Goal: Task Accomplishment & Management: Complete application form

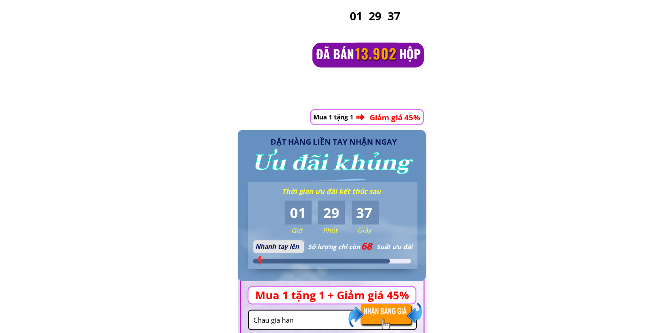
scroll to position [1050, 0]
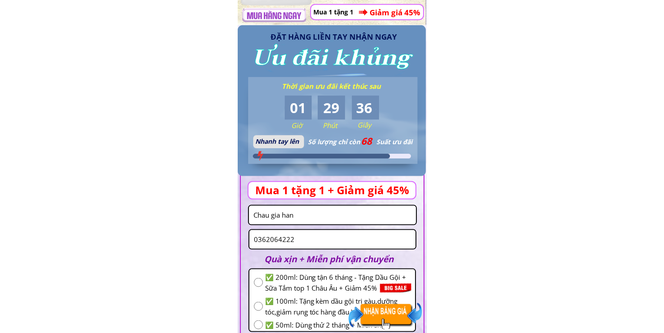
click at [308, 216] on input "Chau gia han" at bounding box center [332, 215] width 162 height 18
paste input "0325295796"
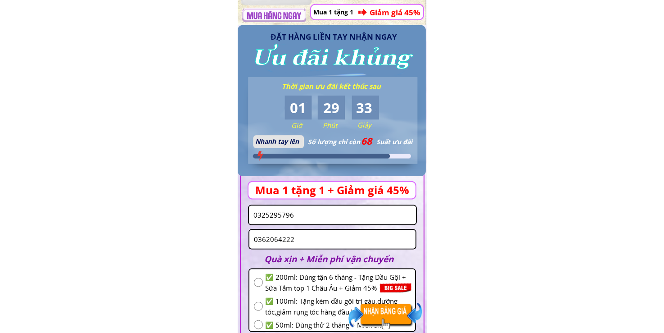
type input "Chau gia han"
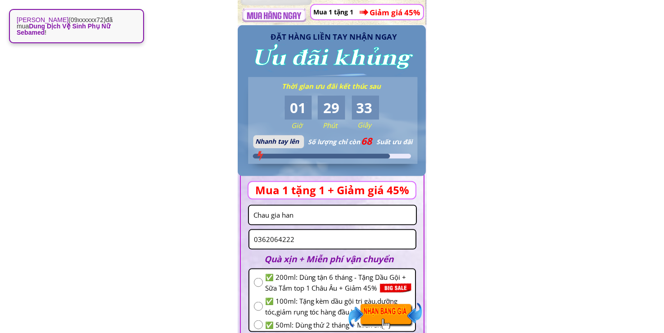
click at [313, 244] on input "0362064222" at bounding box center [333, 239] width 162 height 18
paste input "25295796"
type input "0325295796"
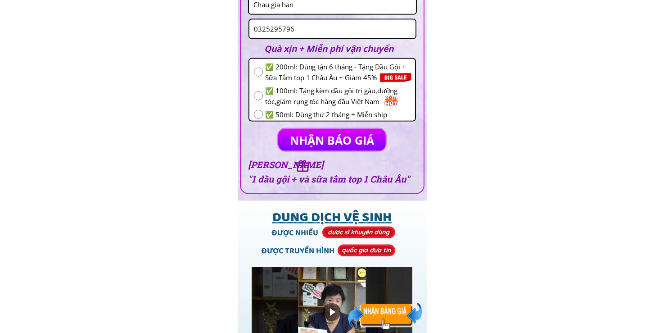
scroll to position [1155, 0]
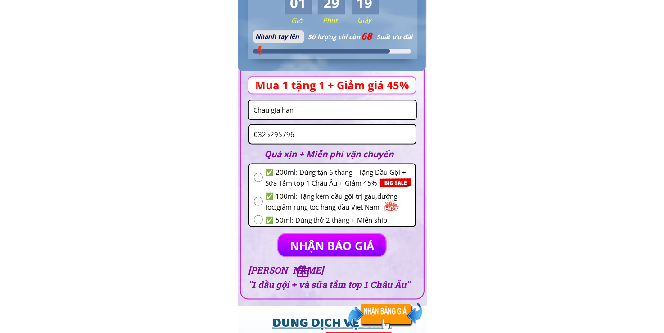
click at [310, 109] on input "Chau gia han" at bounding box center [332, 110] width 162 height 18
paste input "[PERSON_NAME]"
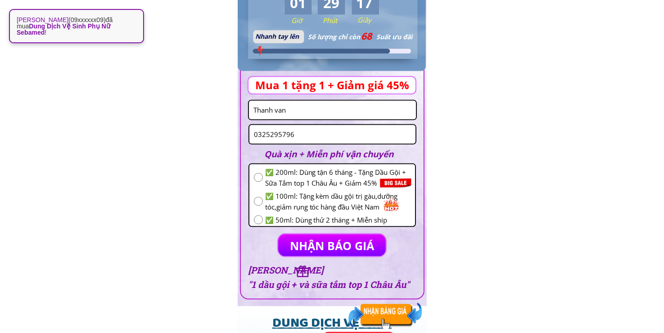
type input "Thanh van"
click at [324, 239] on p "NHẬN BÁO GIÁ" at bounding box center [332, 245] width 108 height 22
click at [256, 220] on input "radio" at bounding box center [258, 219] width 9 height 9
radio input "true"
click at [307, 243] on p "NHẬN BÁO GIÁ" at bounding box center [332, 245] width 108 height 22
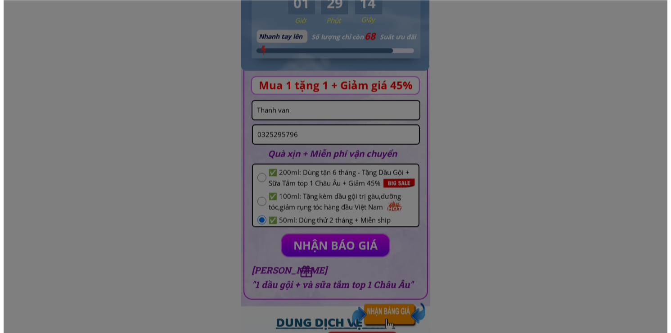
scroll to position [0, 0]
